Goal: Check status: Check status

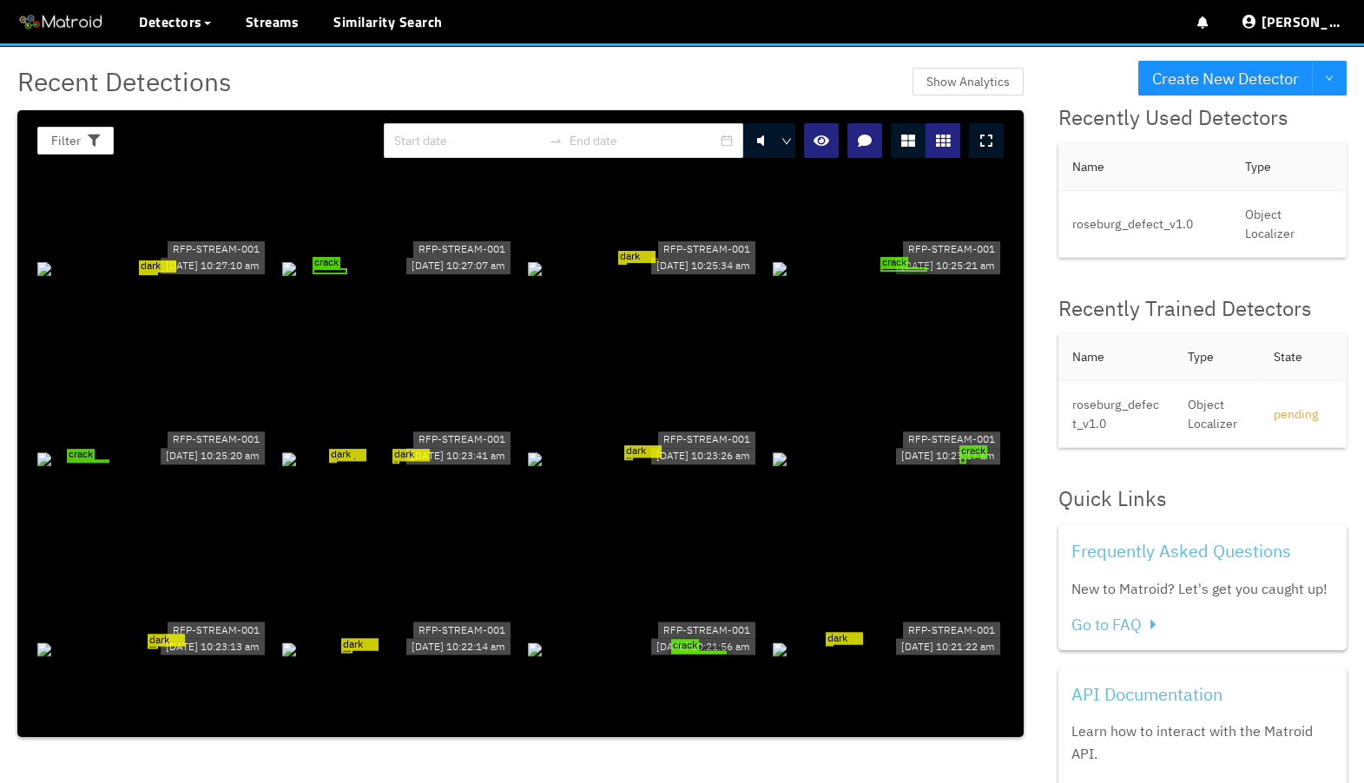
click at [988, 153] on div at bounding box center [986, 140] width 35 height 35
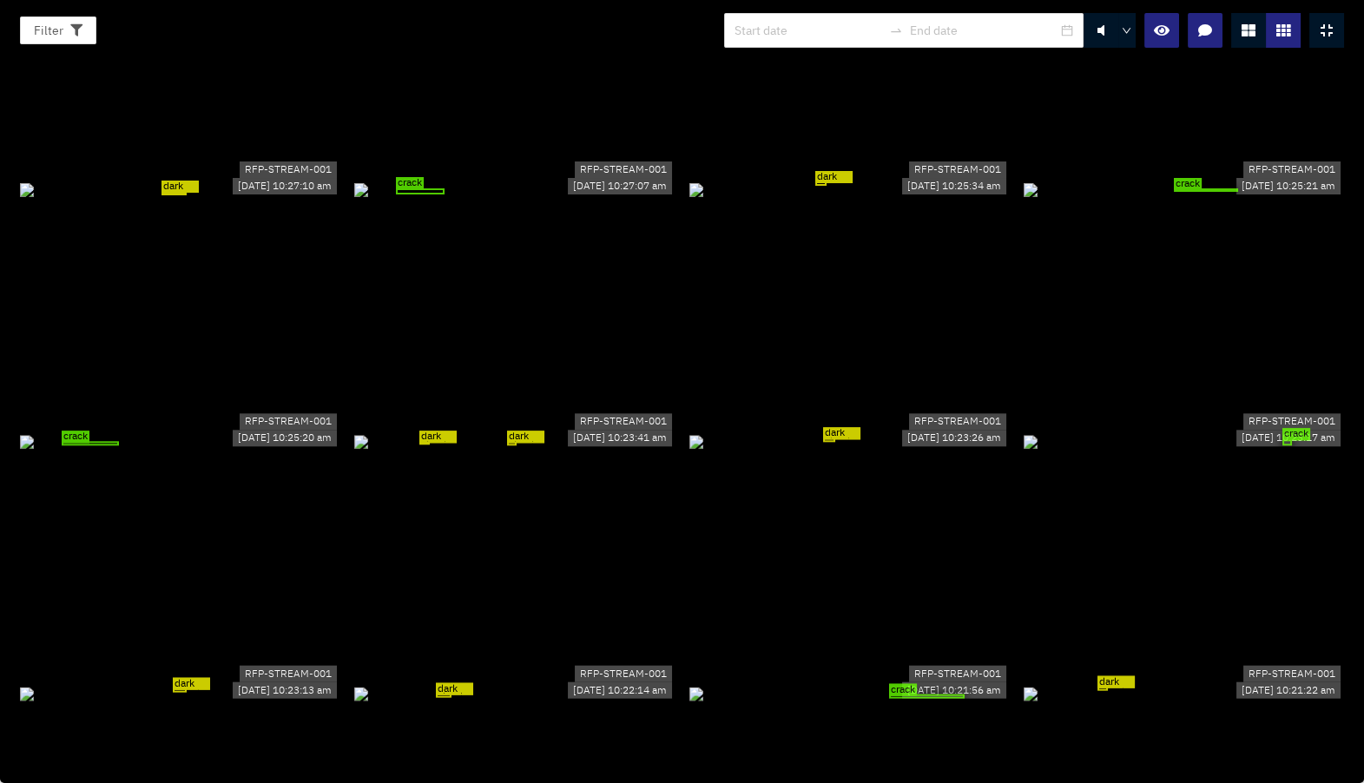
click at [595, 198] on div "crack" at bounding box center [514, 188] width 320 height 19
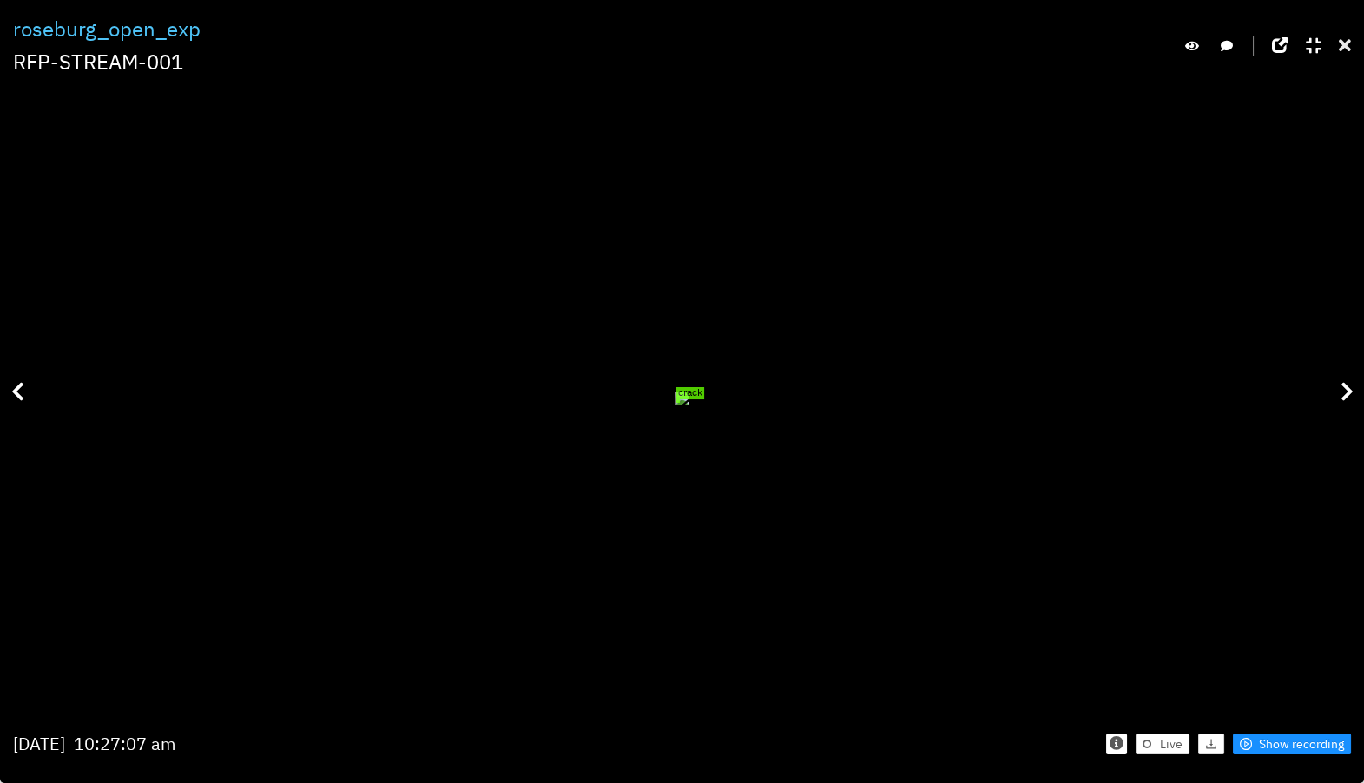
click at [1345, 48] on icon at bounding box center [1345, 45] width 12 height 17
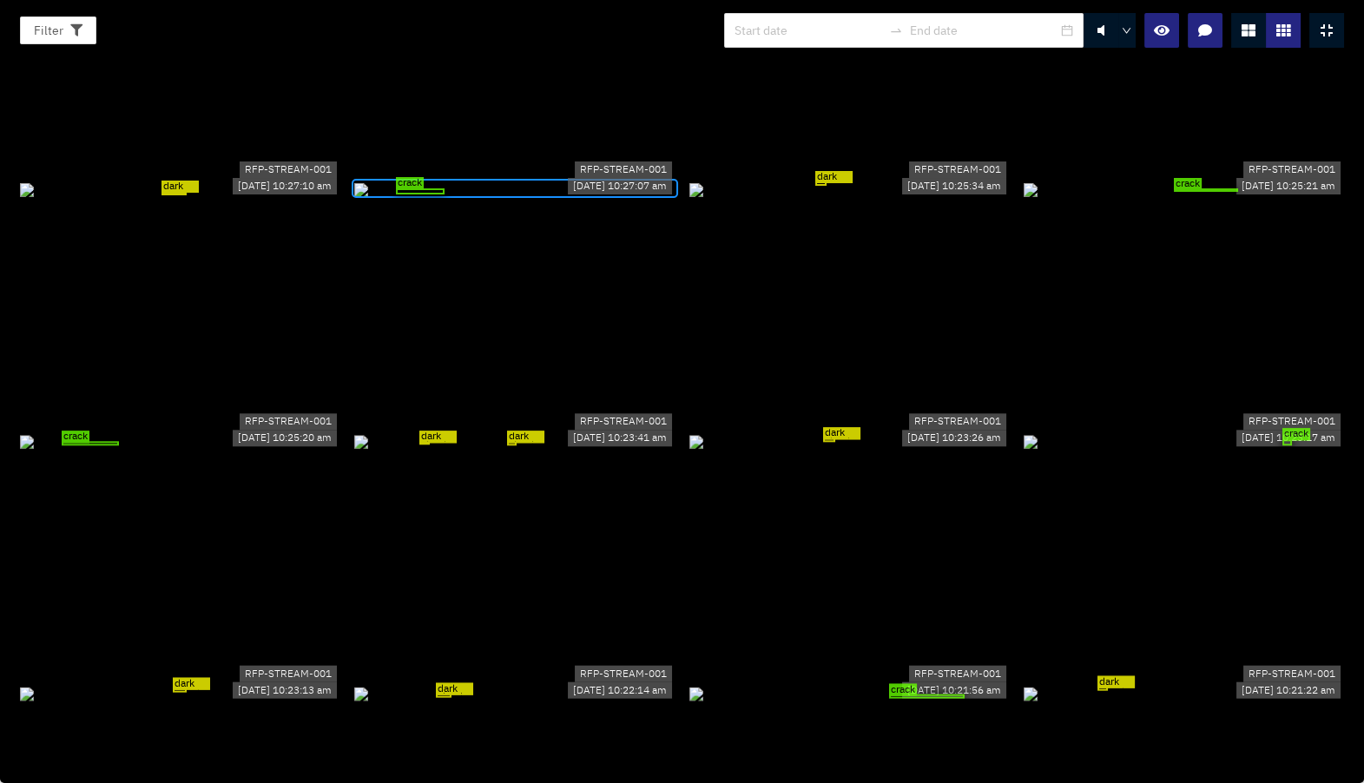
click at [1265, 179] on div "crack" at bounding box center [1184, 188] width 320 height 19
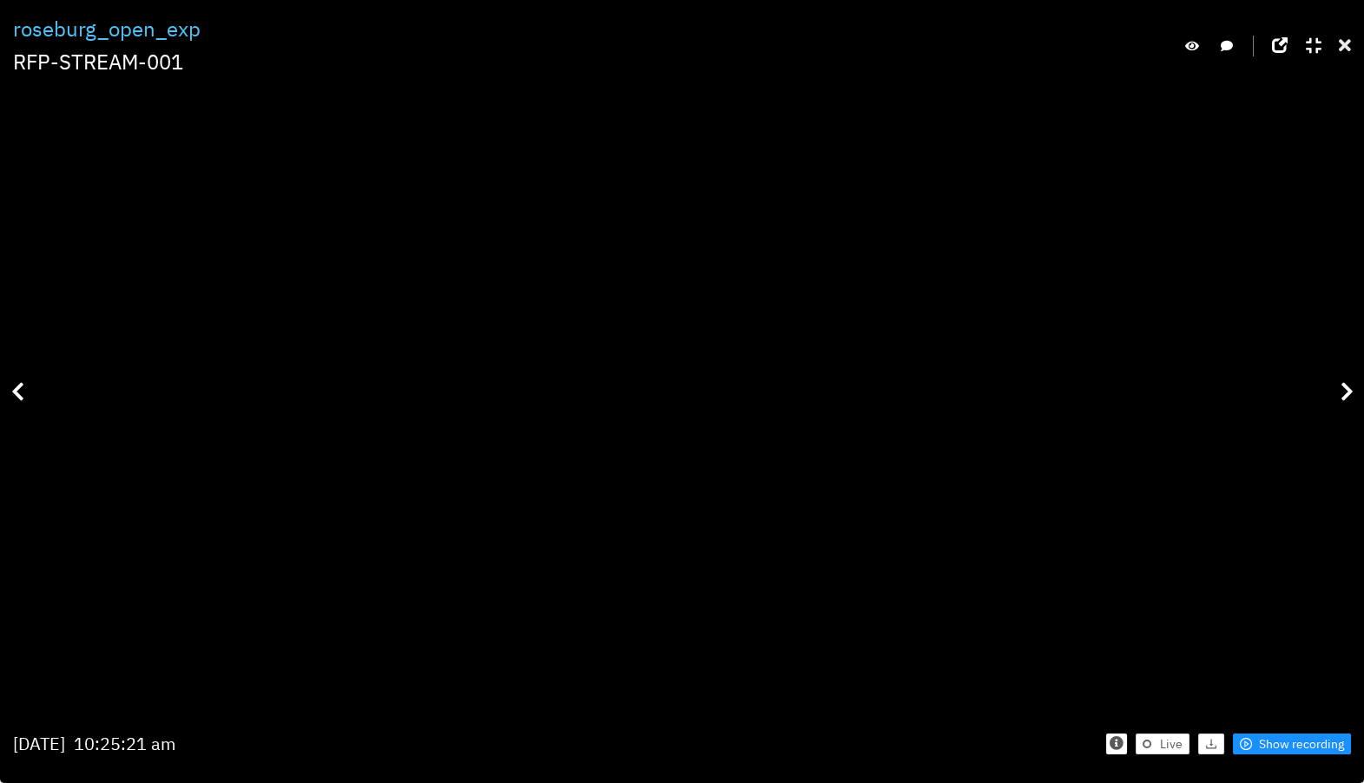
click at [1345, 50] on icon at bounding box center [1345, 45] width 12 height 17
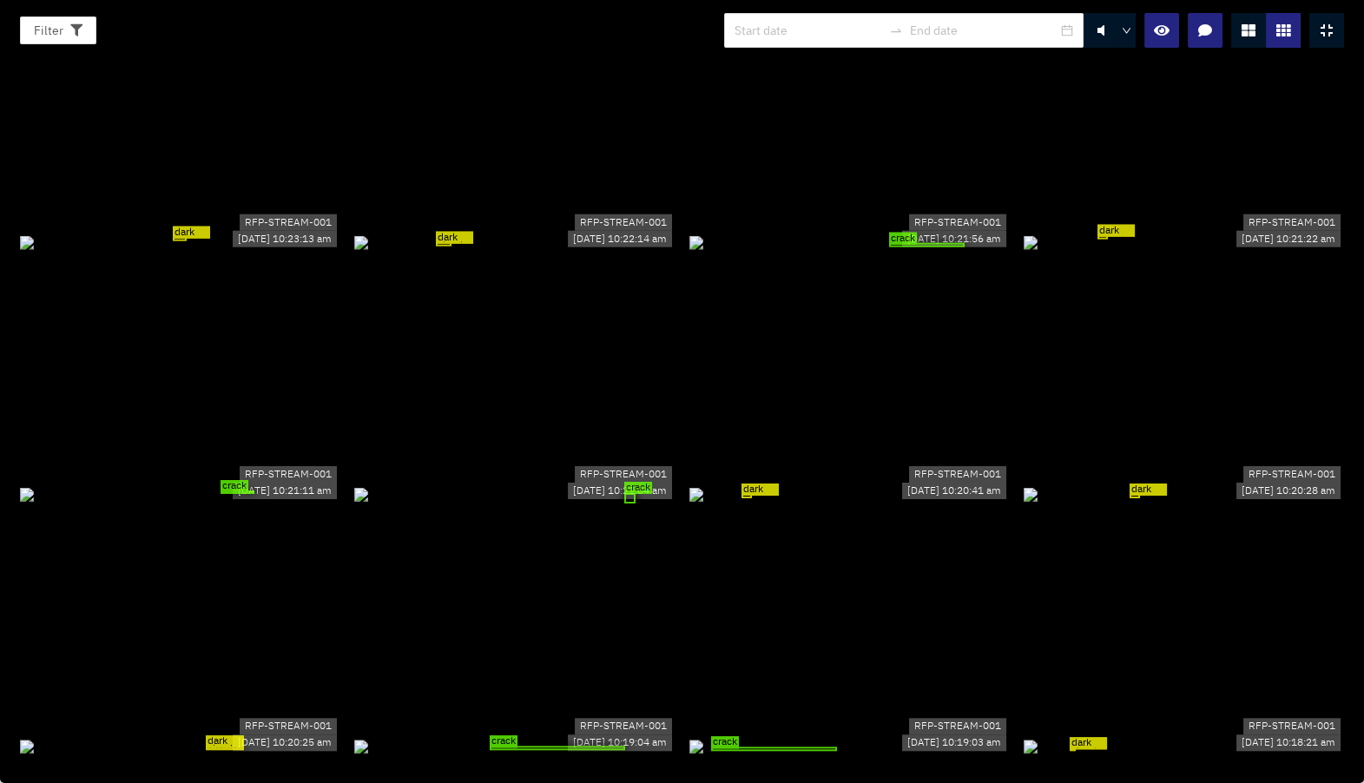
scroll to position [674, 0]
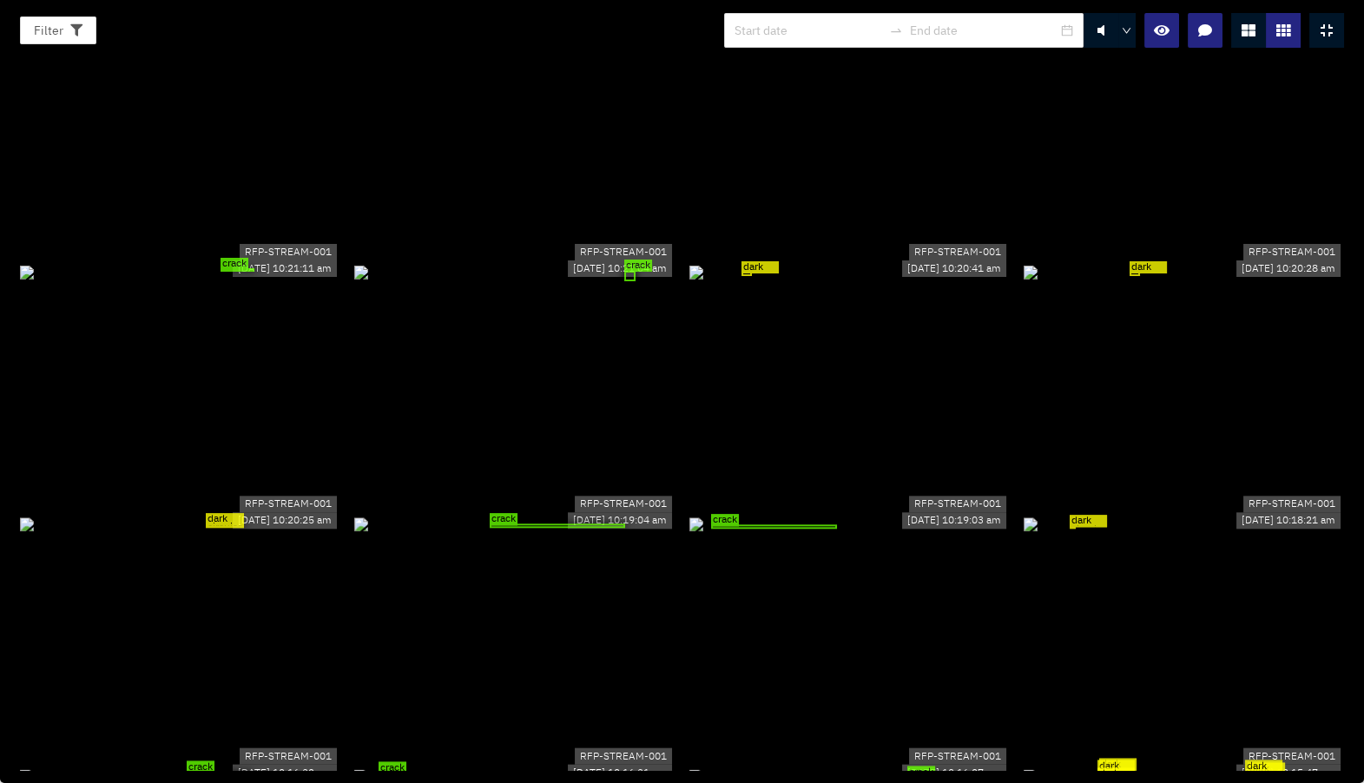
click at [641, 281] on div "crack" at bounding box center [514, 270] width 320 height 19
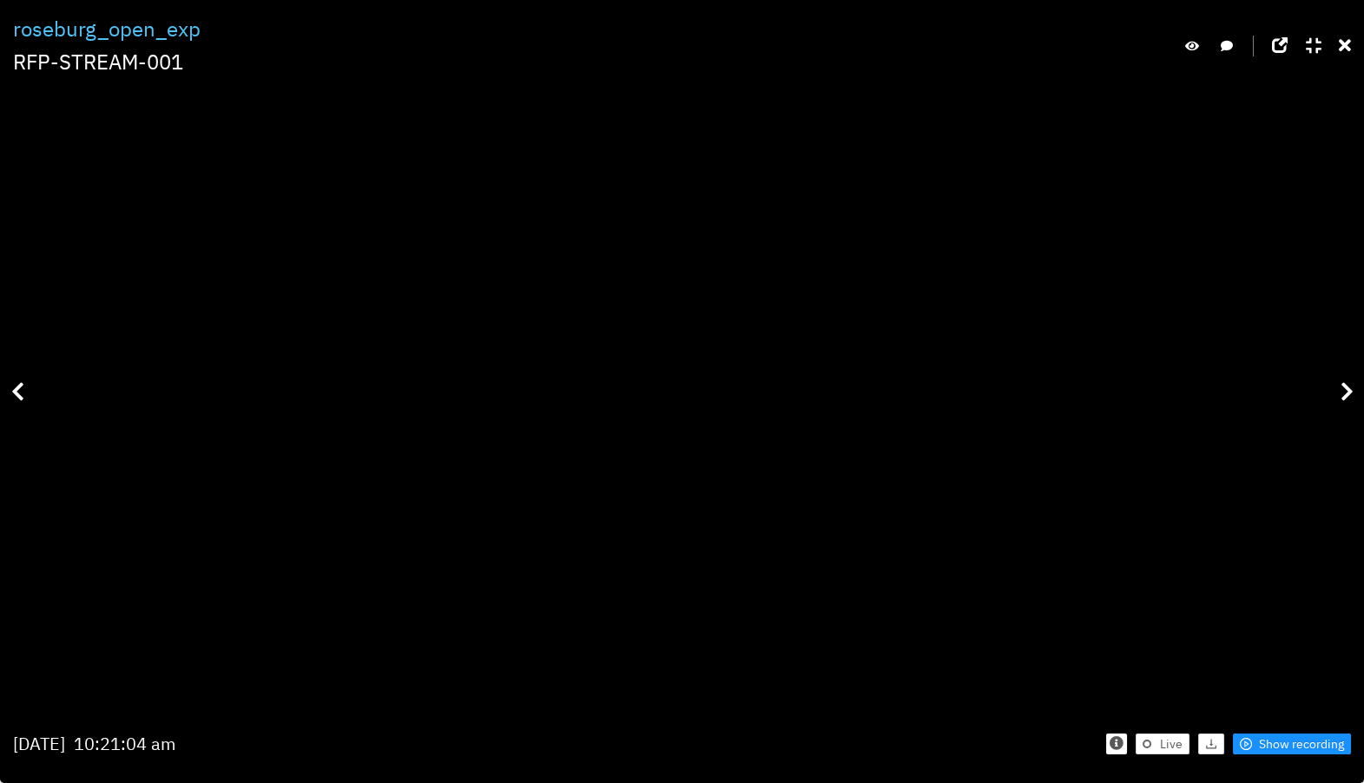
click at [1338, 45] on div at bounding box center [1268, 45] width 168 height 65
click at [1340, 45] on icon at bounding box center [1345, 45] width 12 height 17
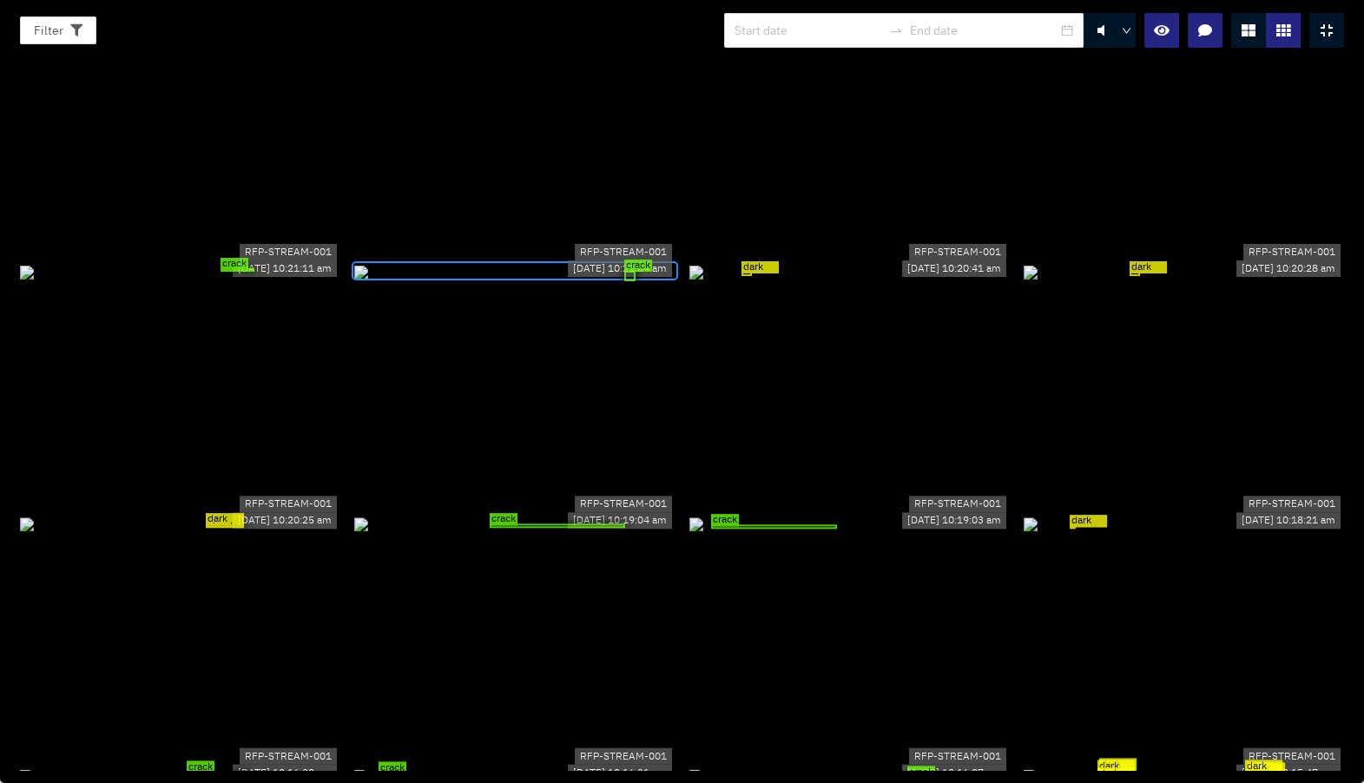
click at [1336, 37] on div at bounding box center [1327, 30] width 35 height 35
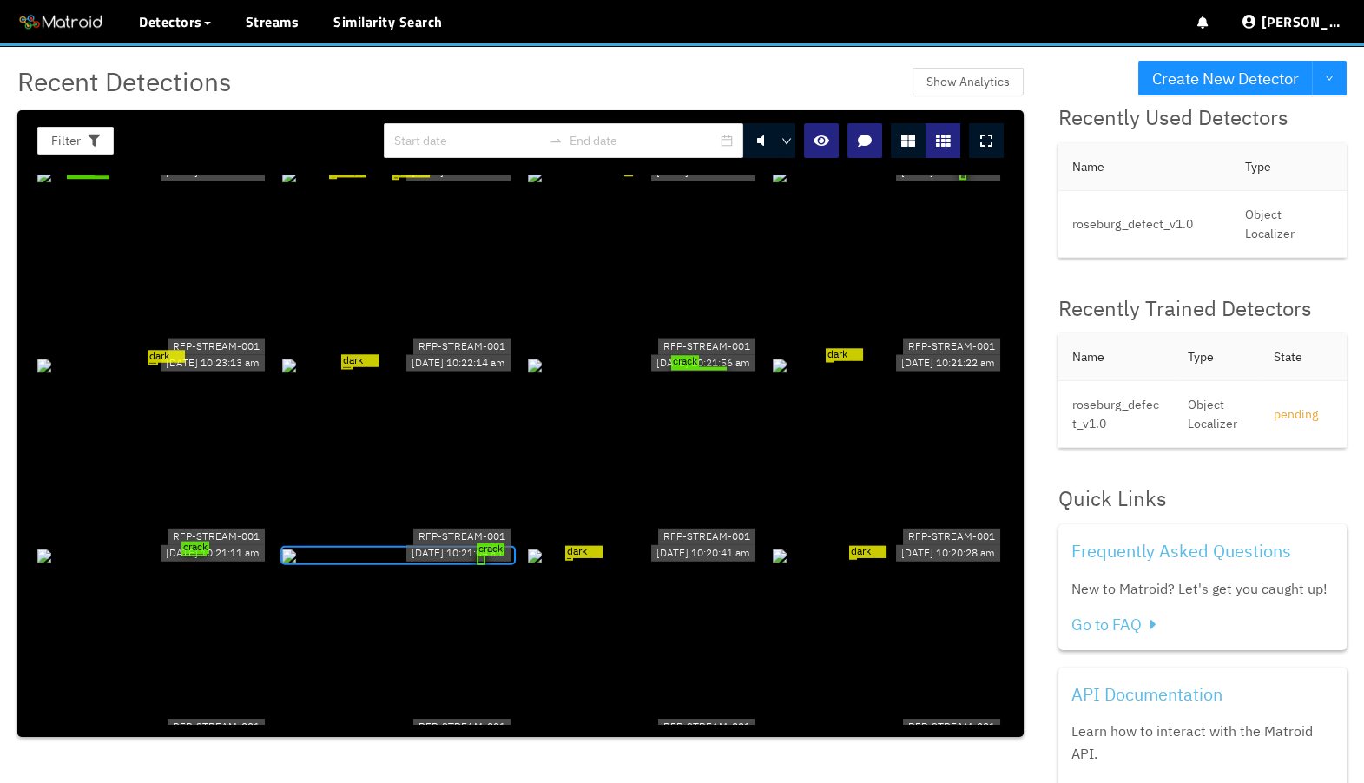
scroll to position [0, 0]
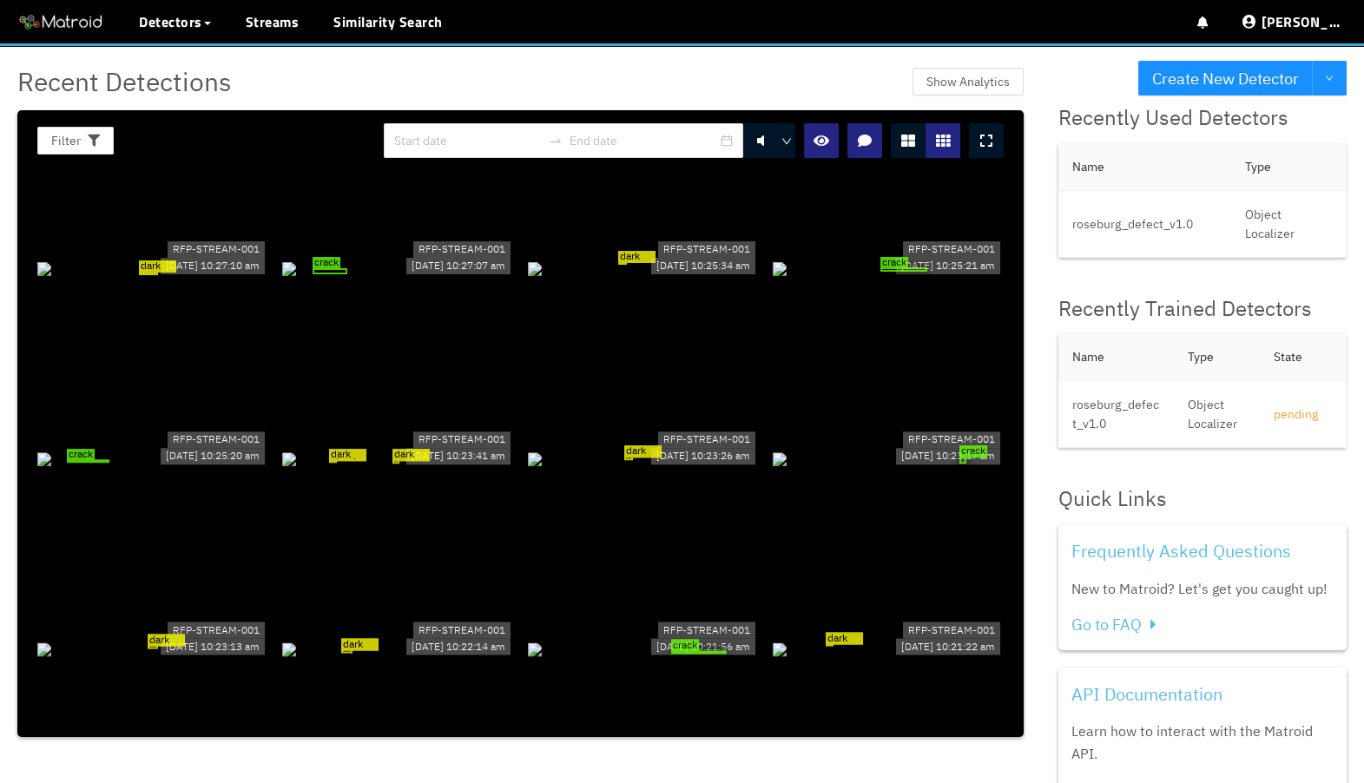
click at [655, 259] on div "dark circular defect on wood panel" at bounding box center [643, 268] width 231 height 19
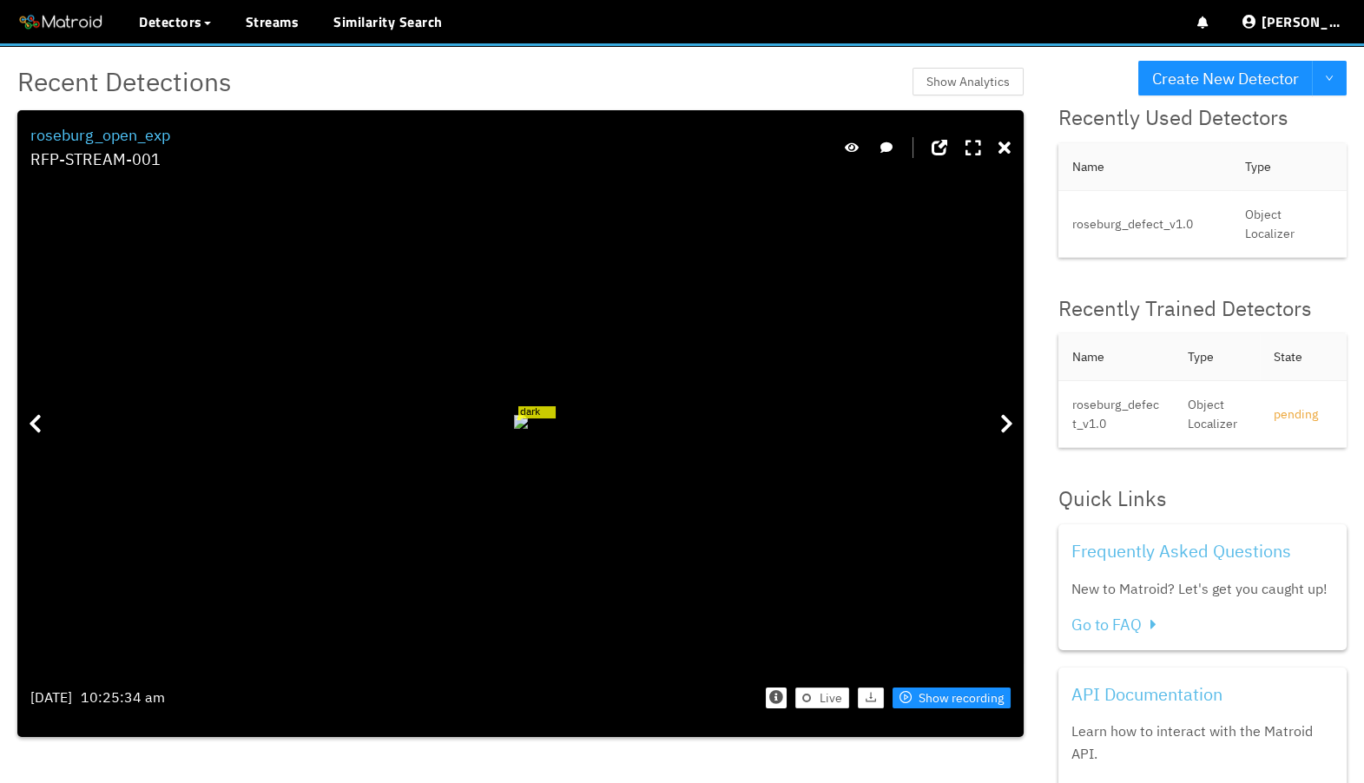
click at [519, 418] on div "dark circular defect on wood panel" at bounding box center [520, 419] width 2 height 2
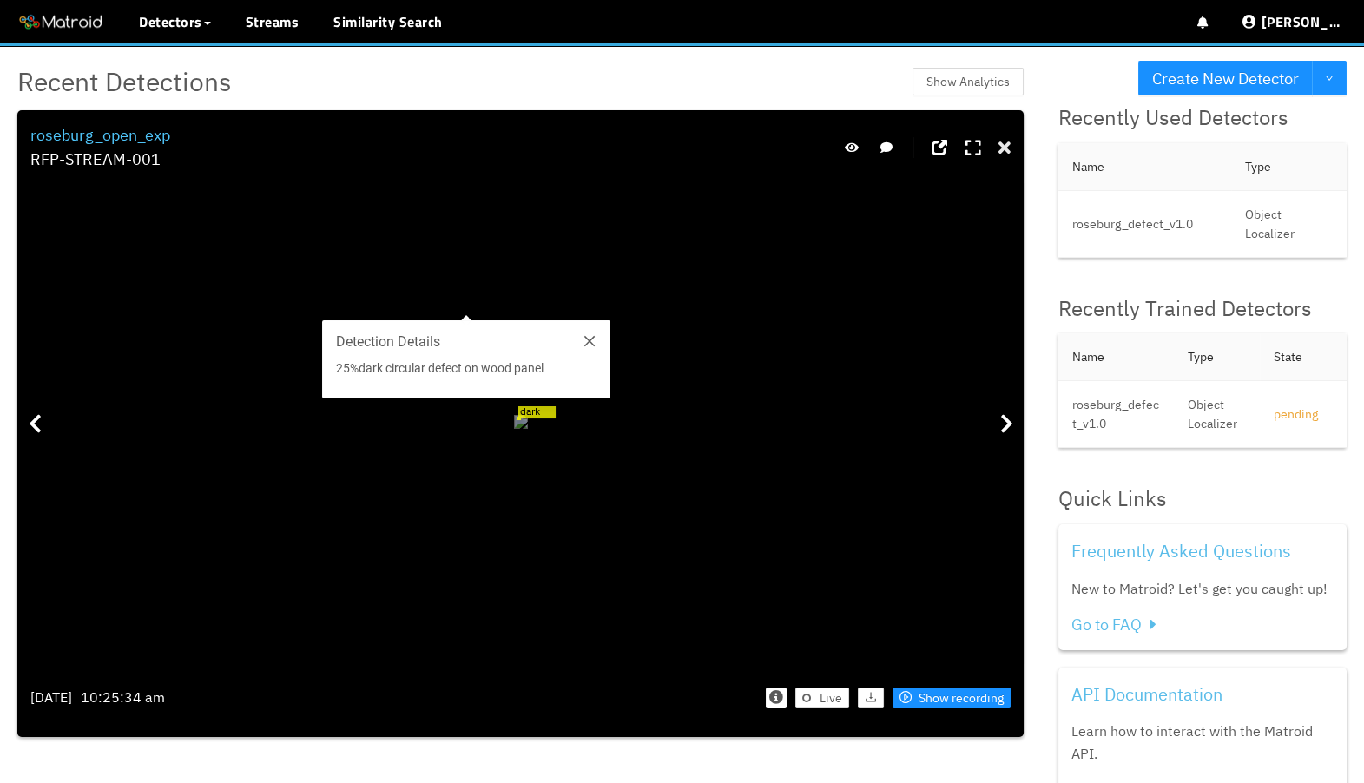
click at [1002, 147] on icon at bounding box center [1005, 148] width 12 height 17
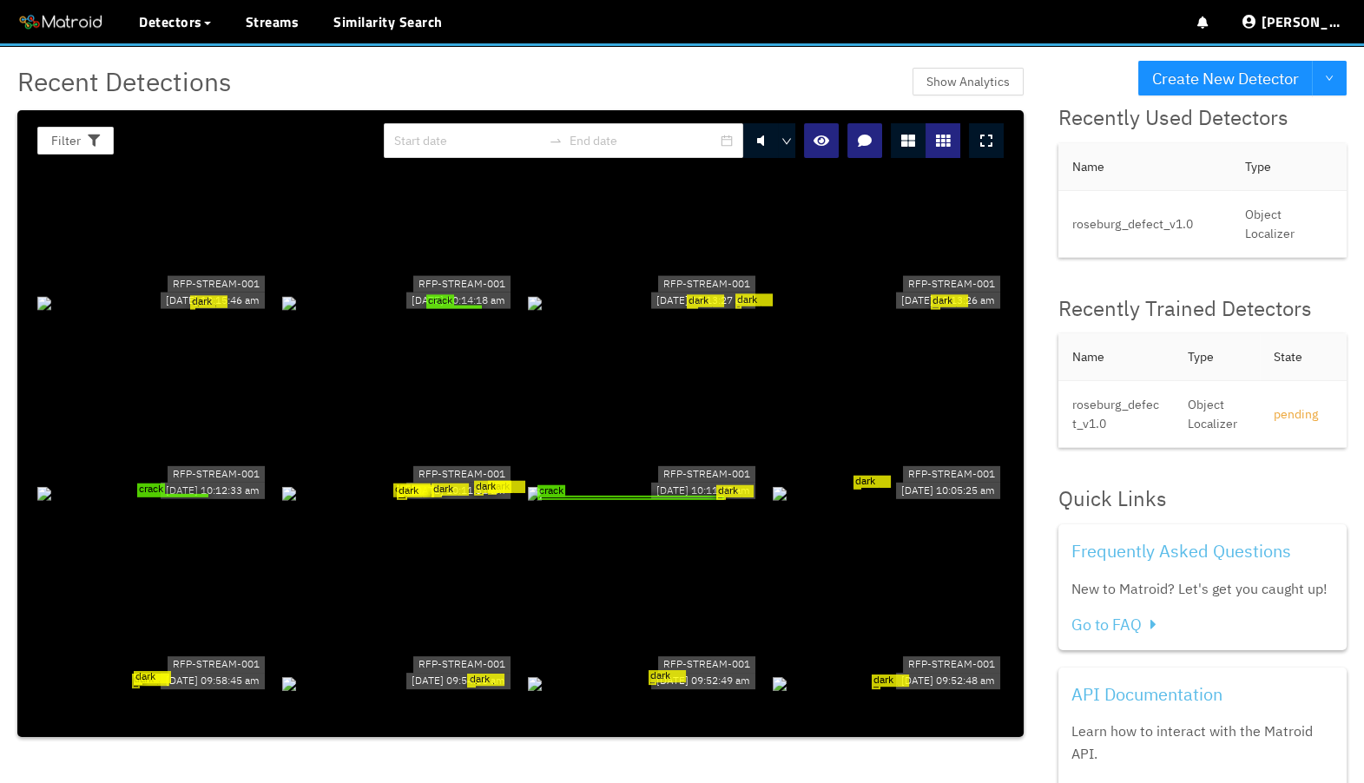
scroll to position [1294, 0]
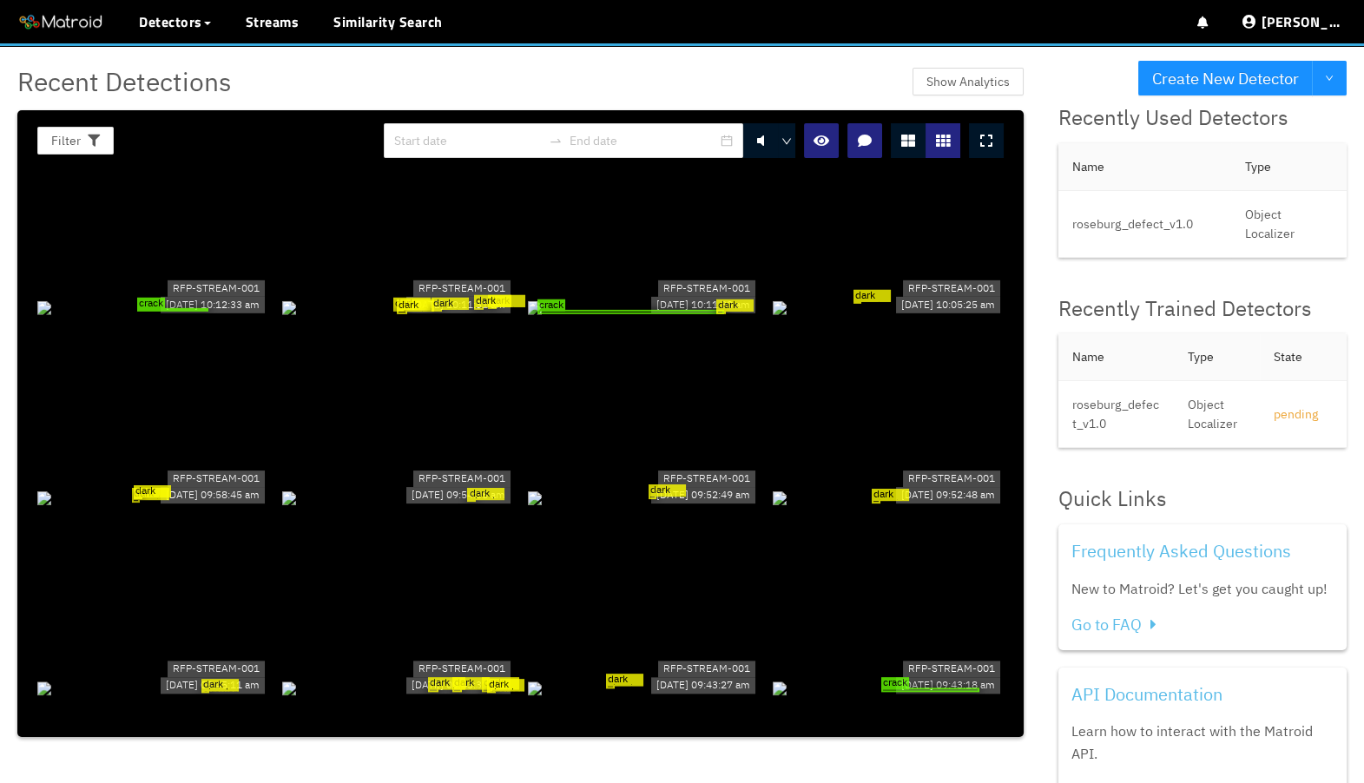
click at [661, 297] on div "RFP-STREAM-001" at bounding box center [706, 289] width 97 height 17
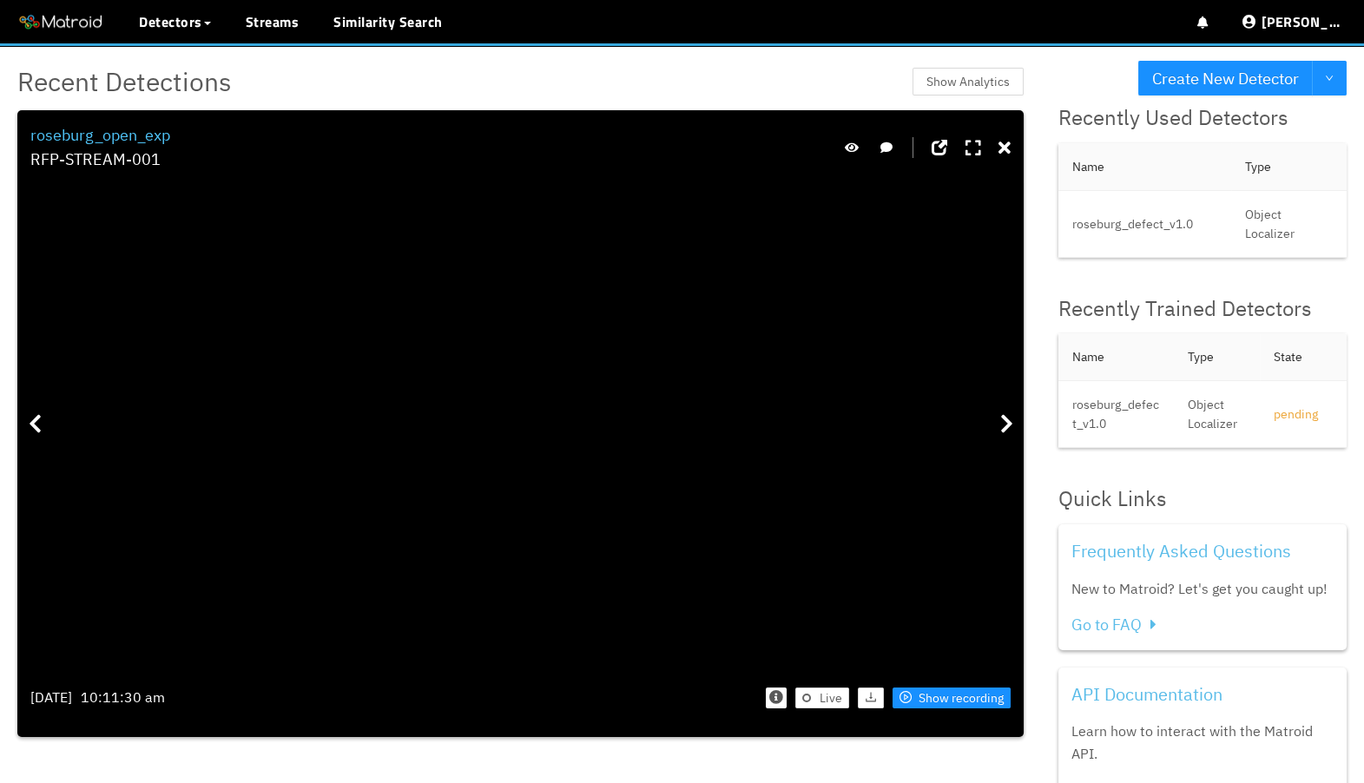
drag, startPoint x: 546, startPoint y: 565, endPoint x: 831, endPoint y: 537, distance: 286.3
click at [1007, 155] on icon at bounding box center [1005, 148] width 12 height 17
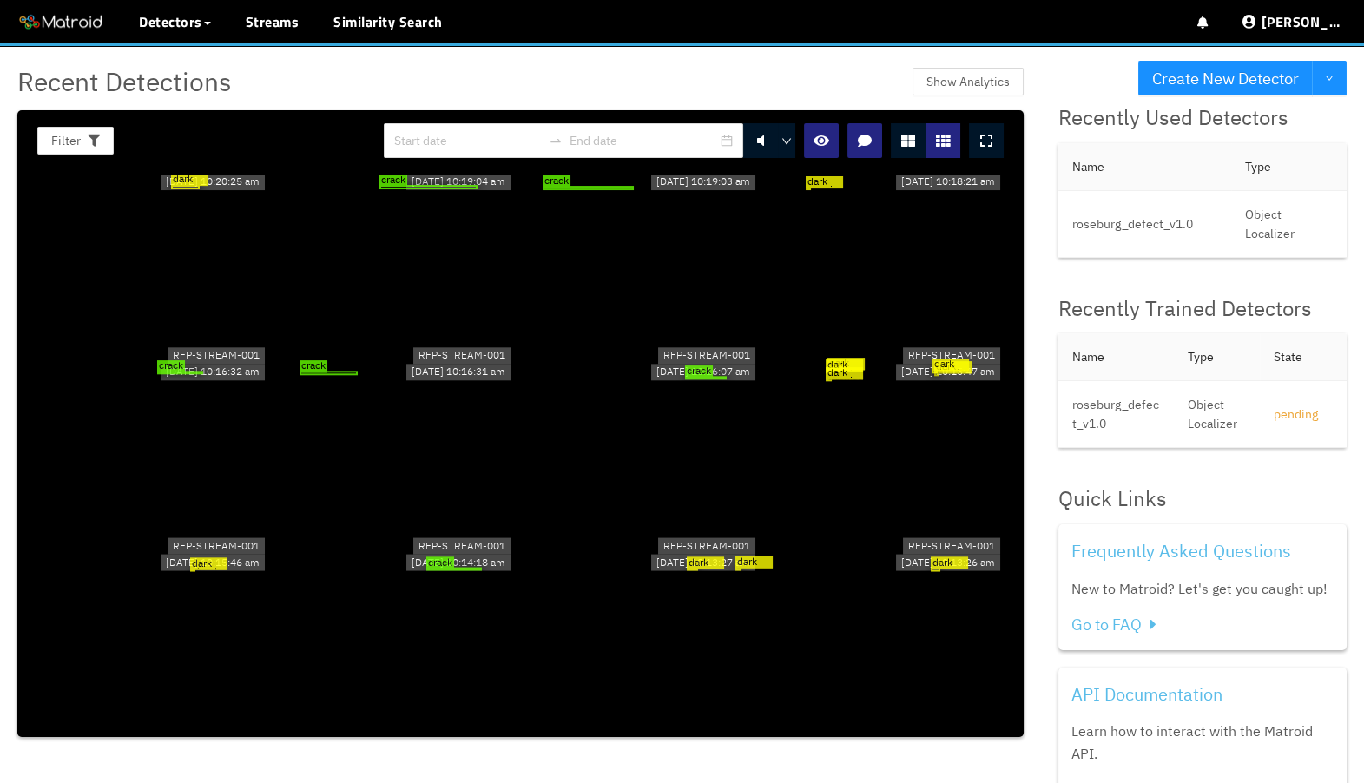
scroll to position [0, 0]
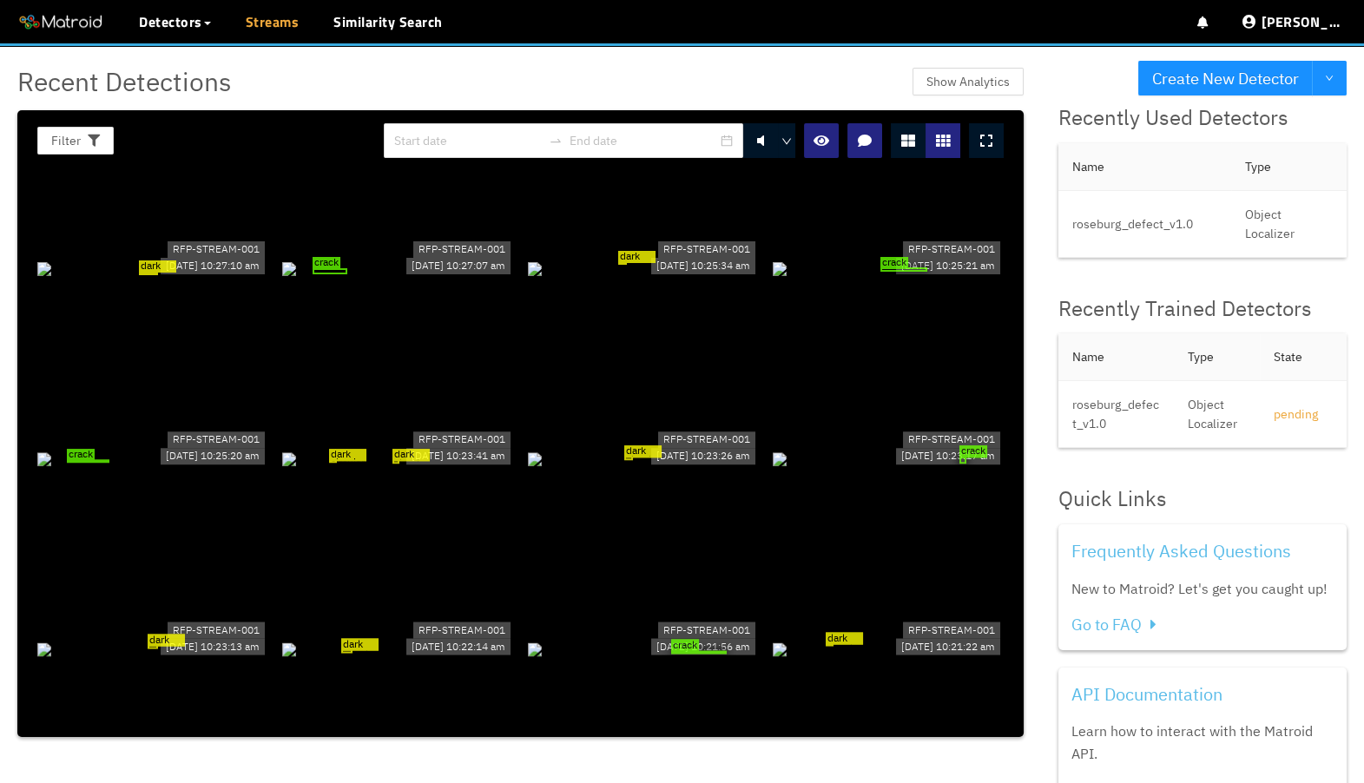
click at [250, 25] on link "Streams" at bounding box center [273, 21] width 54 height 21
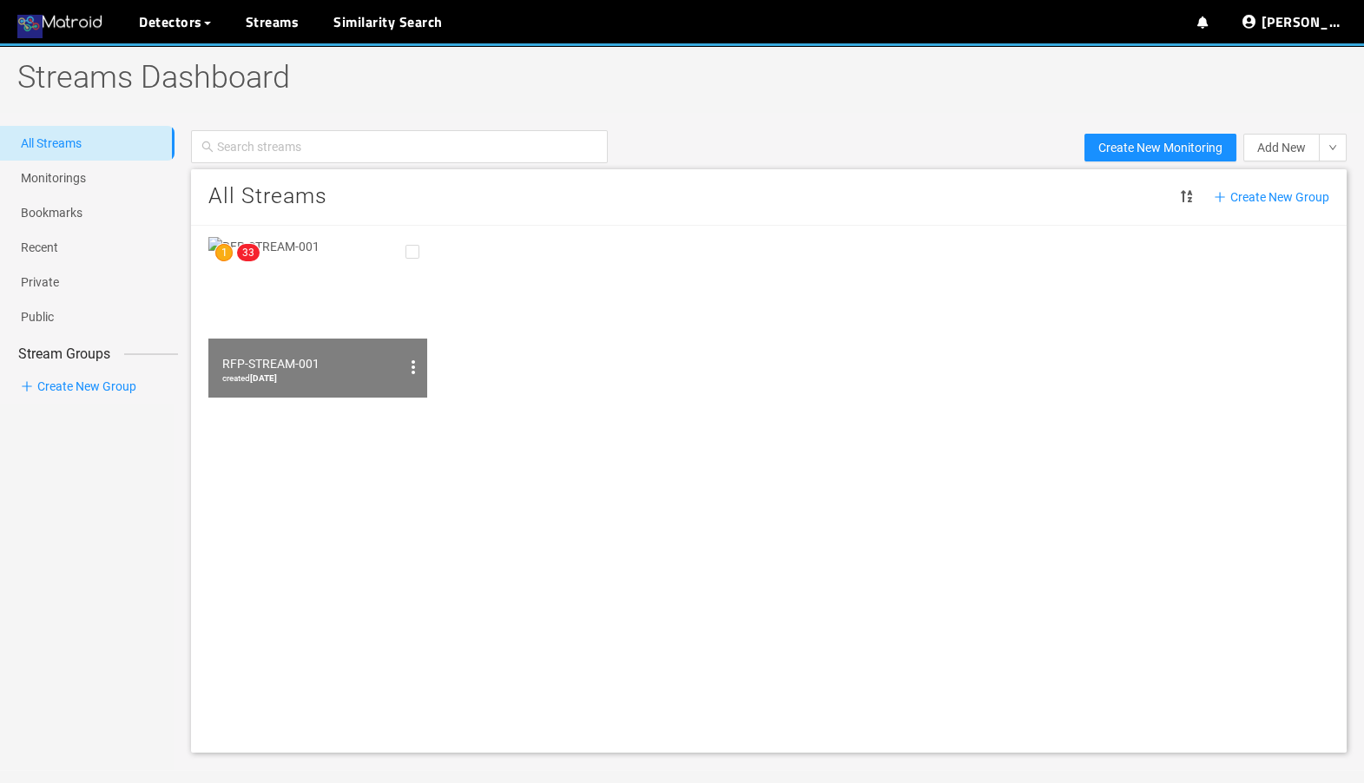
click at [88, 23] on img at bounding box center [60, 23] width 87 height 26
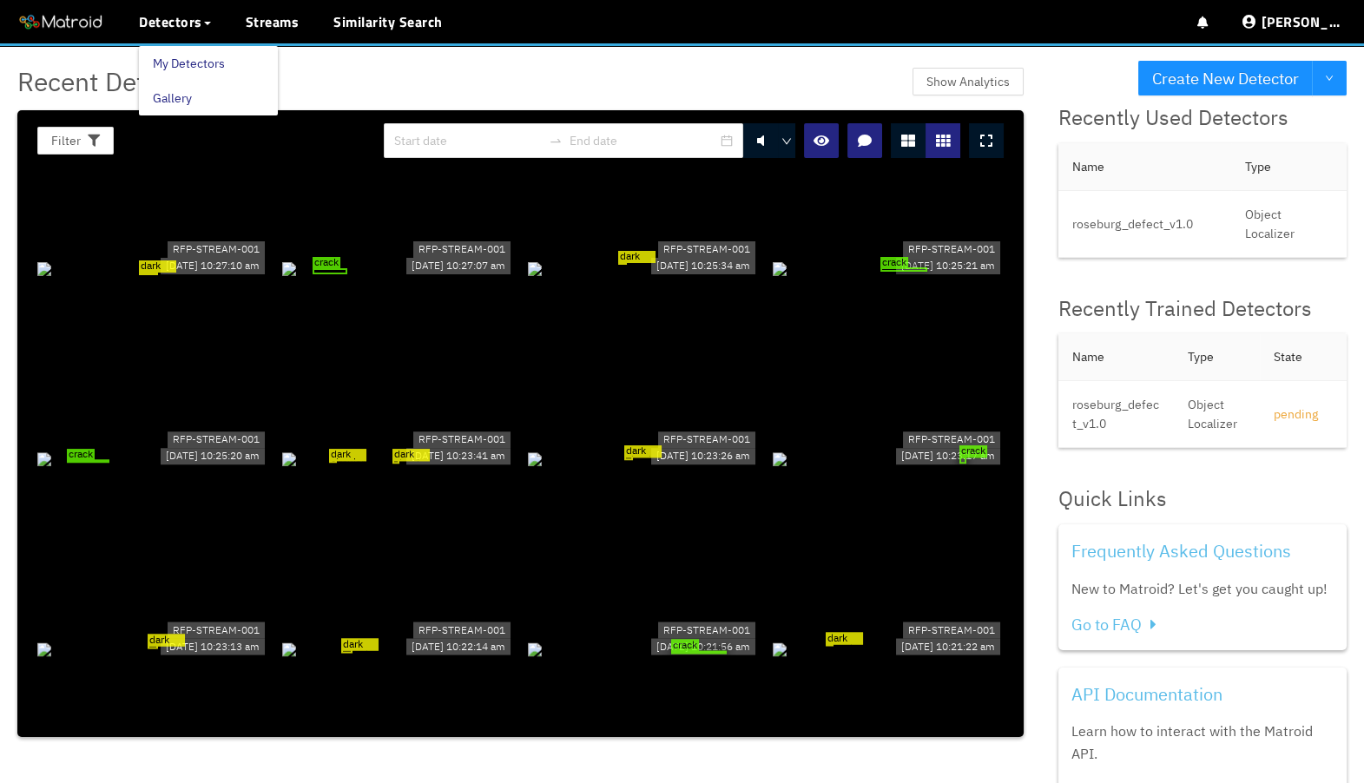
click at [180, 65] on link "My Detectors" at bounding box center [189, 63] width 72 height 35
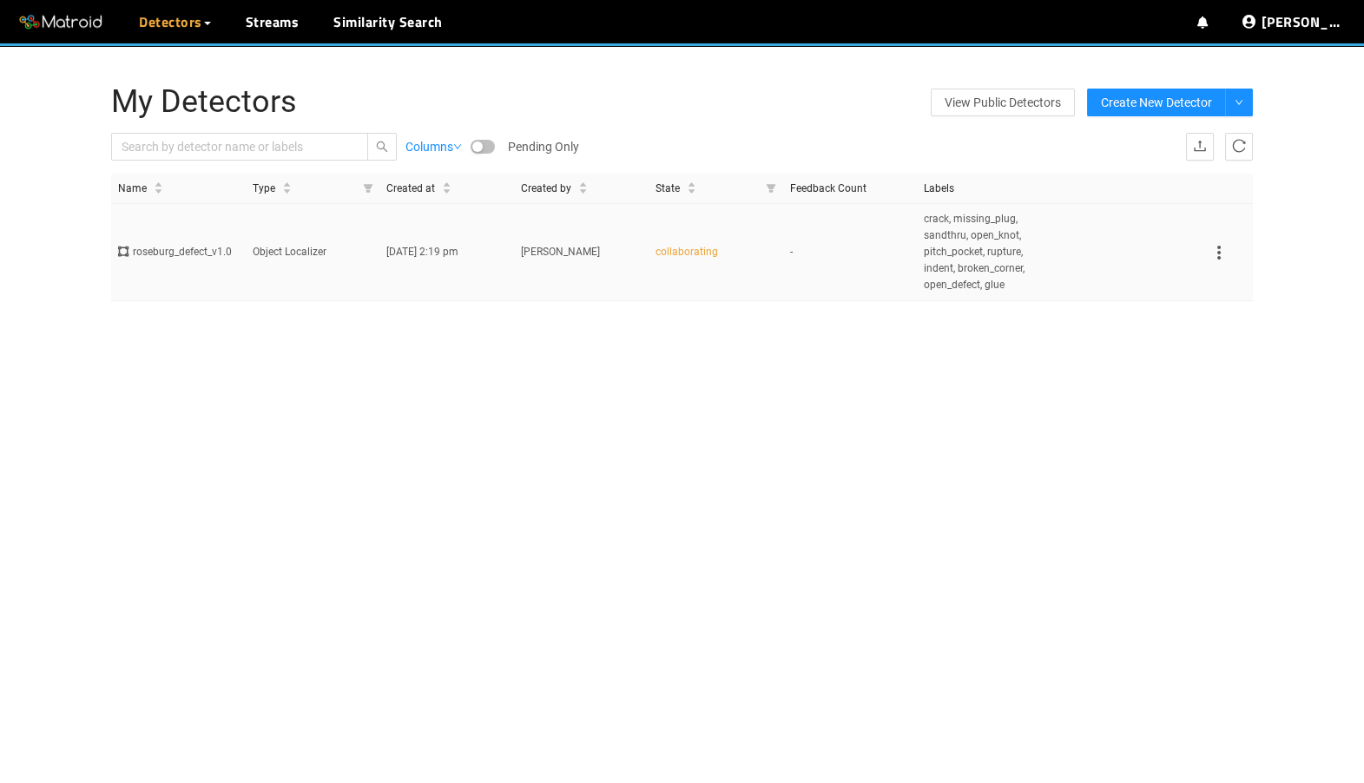
click at [197, 244] on div "roseburg_defect_v1.0" at bounding box center [178, 252] width 121 height 17
click at [1274, 103] on link "Disable Proxy" at bounding box center [1258, 98] width 74 height 35
